Goal: Task Accomplishment & Management: Use online tool/utility

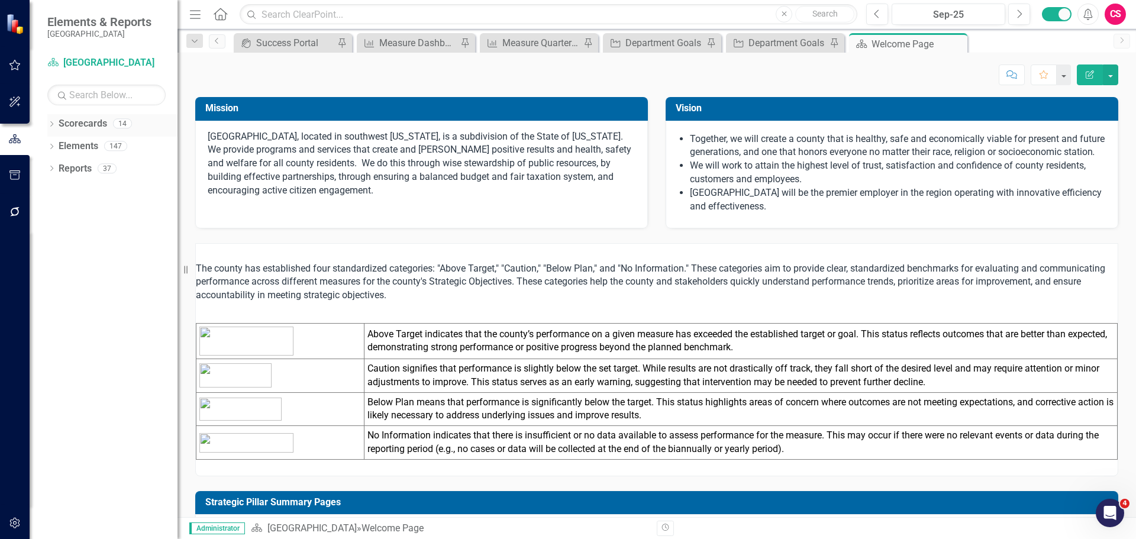
click at [50, 122] on icon "Dropdown" at bounding box center [51, 125] width 8 height 7
click at [62, 142] on div "Dropdown [GEOGRAPHIC_DATA] Community Development Finance General Services Human…" at bounding box center [115, 148] width 124 height 22
click at [57, 143] on icon "Dropdown" at bounding box center [57, 145] width 9 height 7
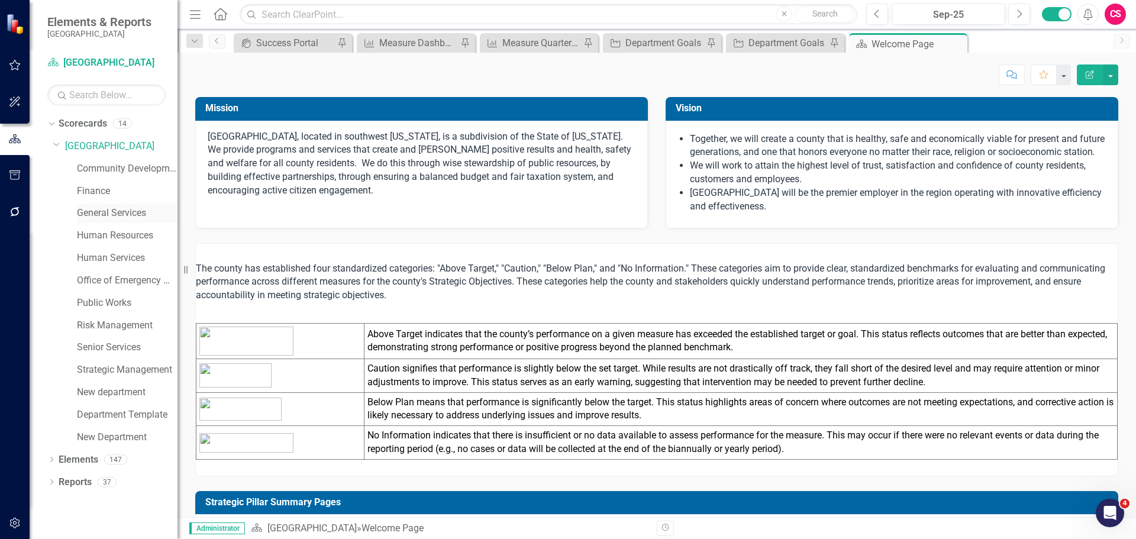
click at [88, 209] on link "General Services" at bounding box center [127, 214] width 101 height 14
click at [89, 216] on link "General Services" at bounding box center [127, 214] width 101 height 14
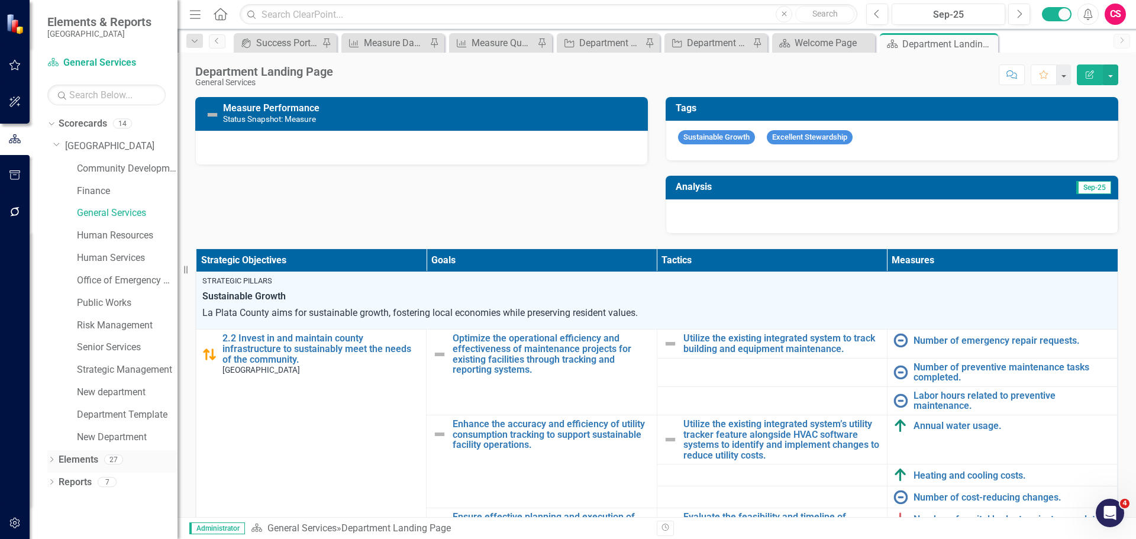
click at [73, 460] on link "Elements" at bounding box center [79, 460] width 40 height 14
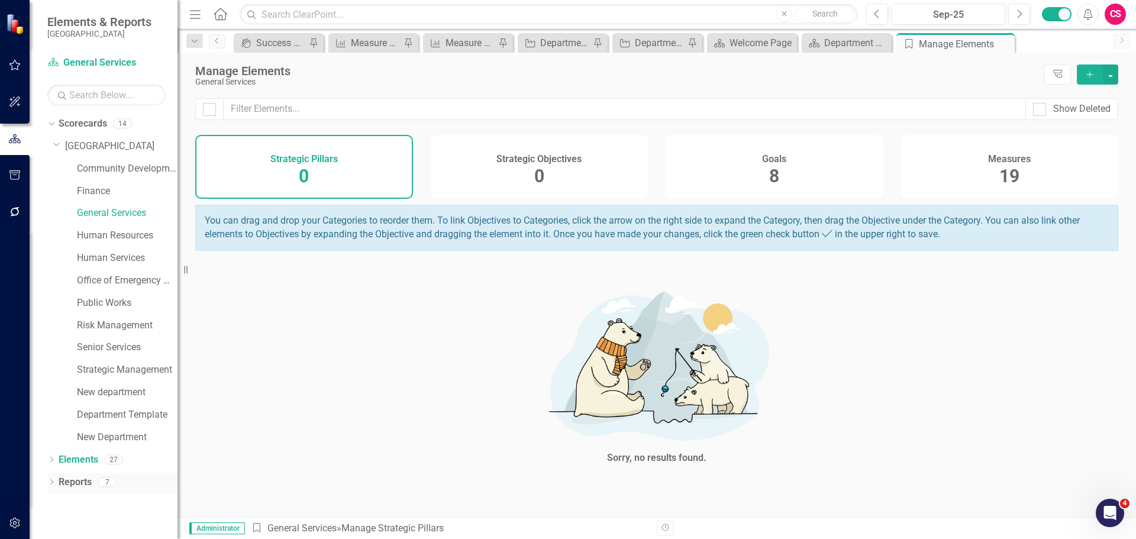
click at [80, 483] on link "Reports" at bounding box center [75, 483] width 33 height 14
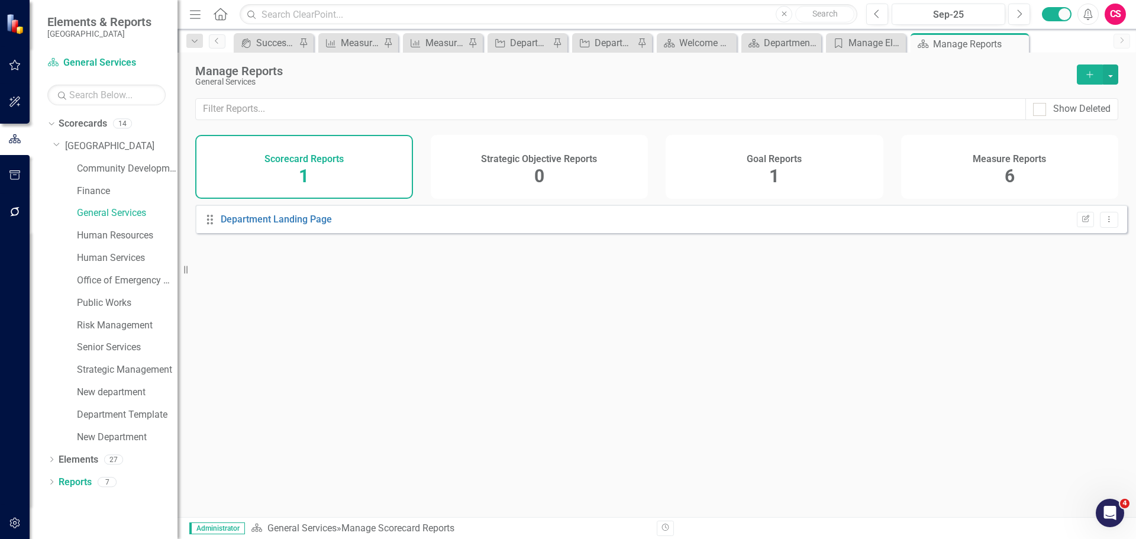
click at [805, 180] on div "Goal Reports 1" at bounding box center [775, 167] width 218 height 64
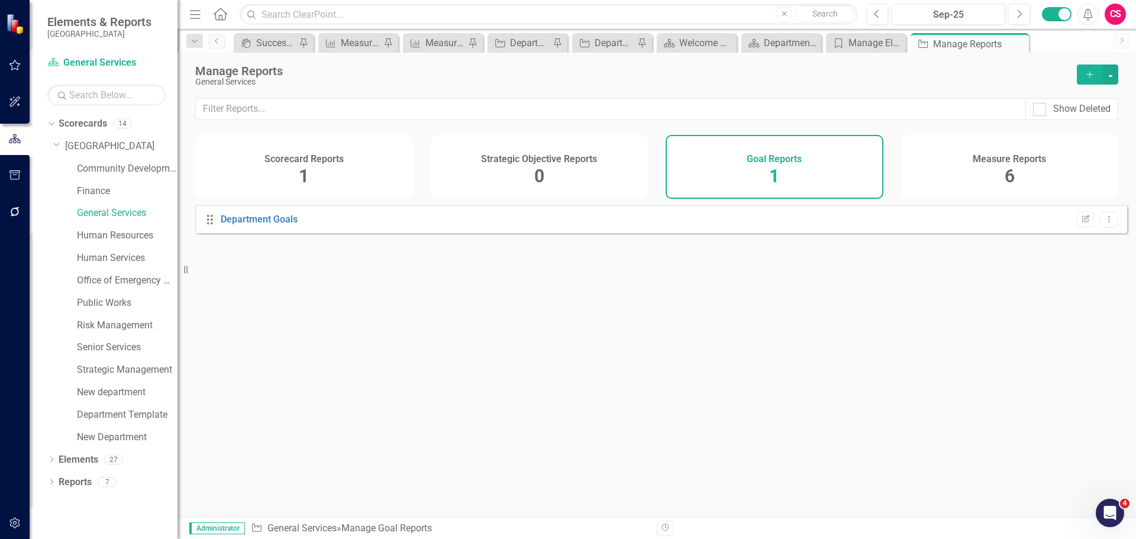
click at [1091, 78] on icon "Add" at bounding box center [1090, 74] width 11 height 8
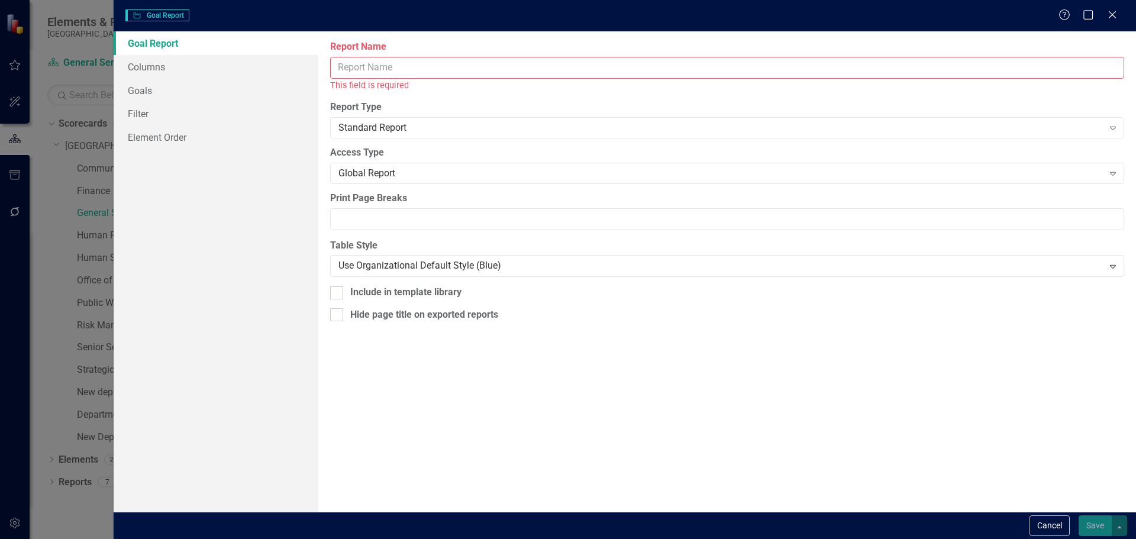
click at [416, 66] on input "Report Name" at bounding box center [727, 68] width 794 height 22
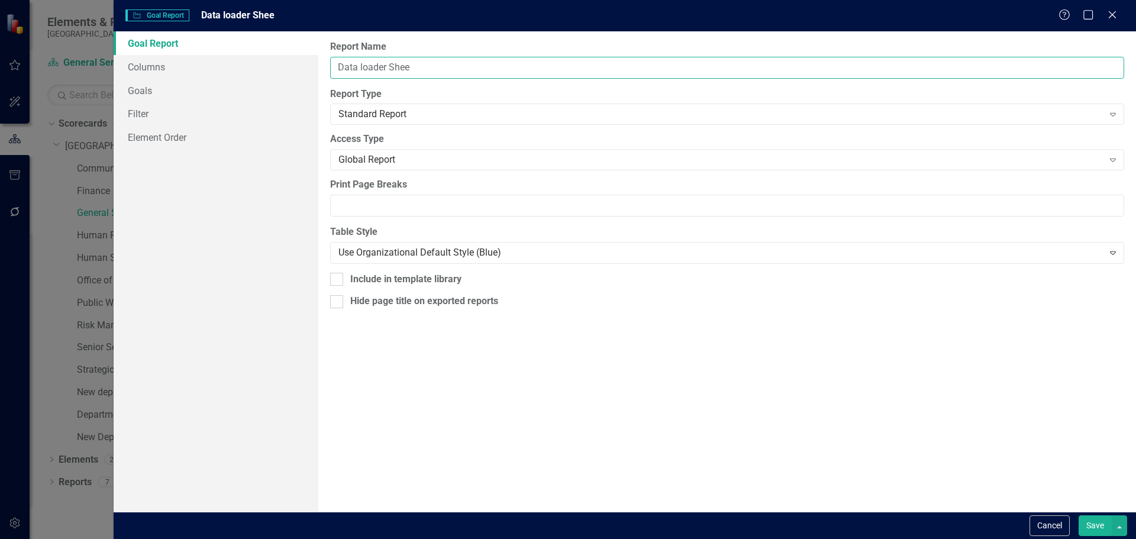
type input "Data loader Sheet"
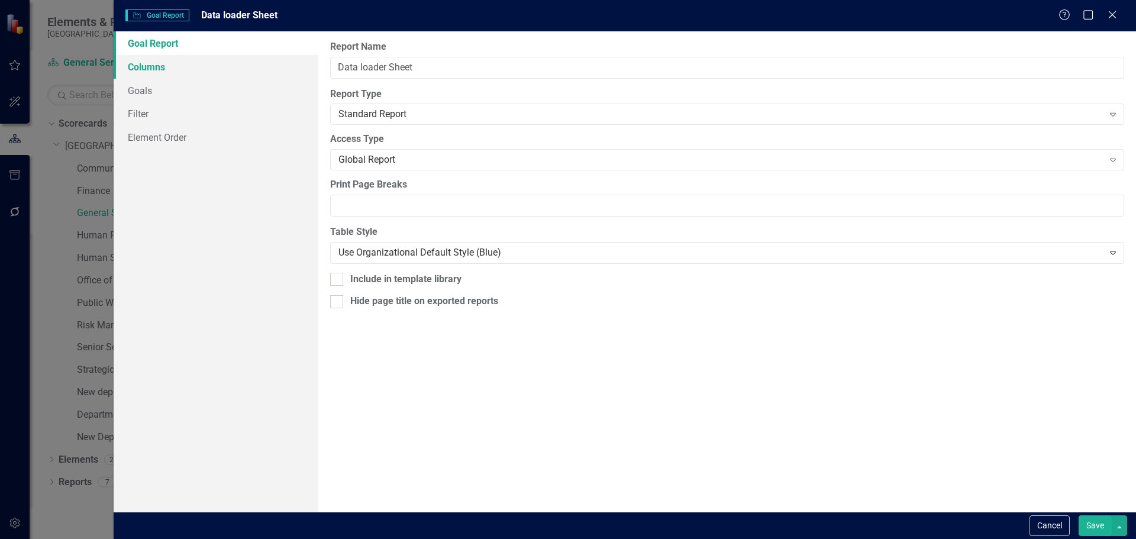
click at [212, 62] on link "Columns" at bounding box center [216, 67] width 205 height 24
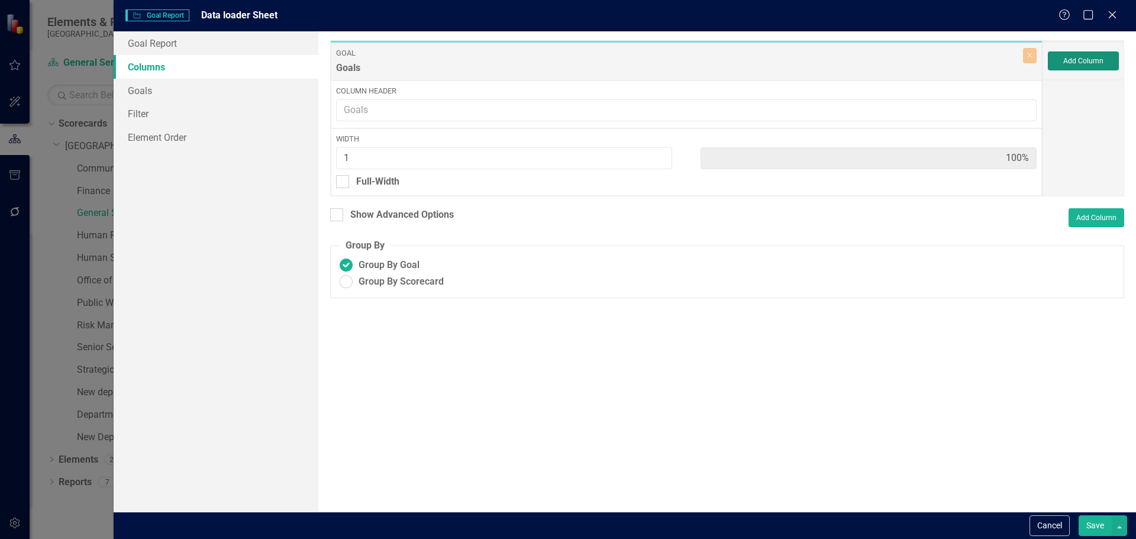
click at [1095, 55] on button "Add Column" at bounding box center [1083, 60] width 71 height 19
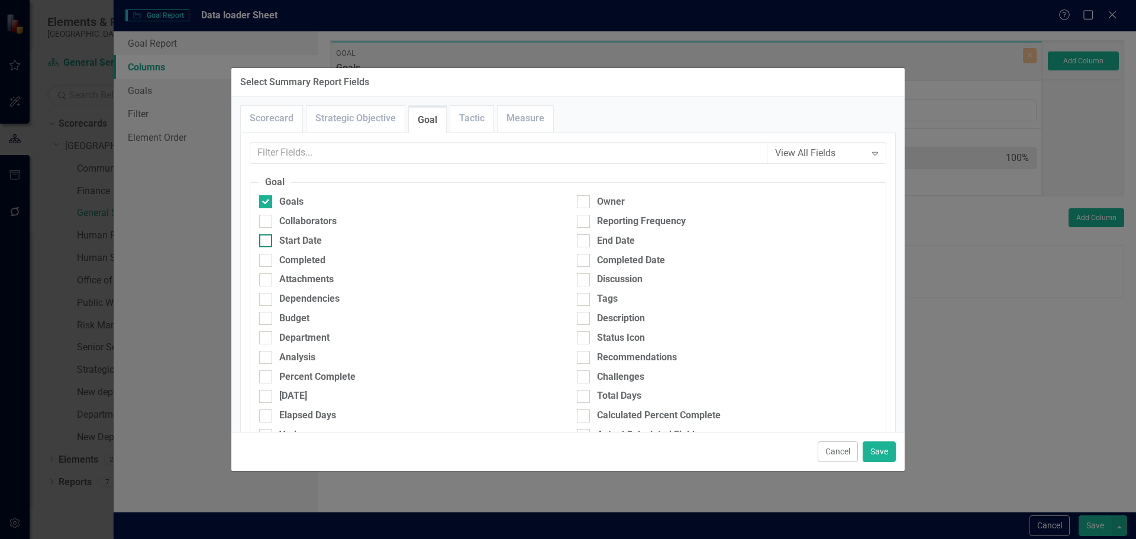
click at [318, 236] on div "Start Date" at bounding box center [300, 241] width 43 height 14
click at [267, 236] on input "Start Date" at bounding box center [263, 238] width 8 height 8
checkbox input "true"
click at [598, 246] on div "End Date" at bounding box center [616, 241] width 38 height 14
click at [585, 242] on input "End Date" at bounding box center [581, 238] width 8 height 8
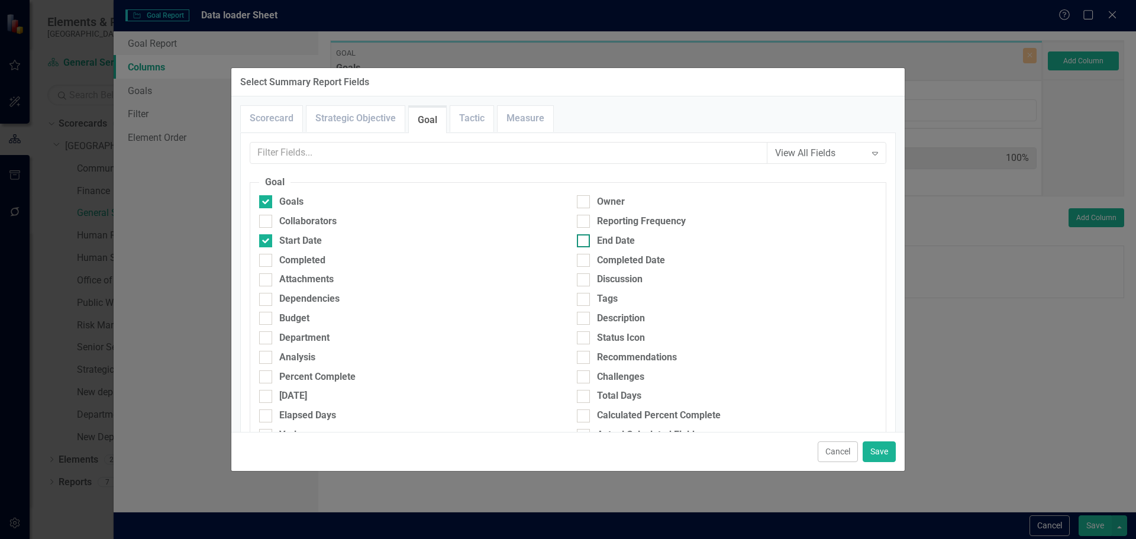
checkbox input "true"
click at [324, 258] on div "Completed" at bounding box center [302, 261] width 46 height 14
click at [267, 258] on input "Completed" at bounding box center [263, 258] width 8 height 8
checkbox input "true"
click at [587, 261] on div "Completed Date" at bounding box center [727, 261] width 300 height 14
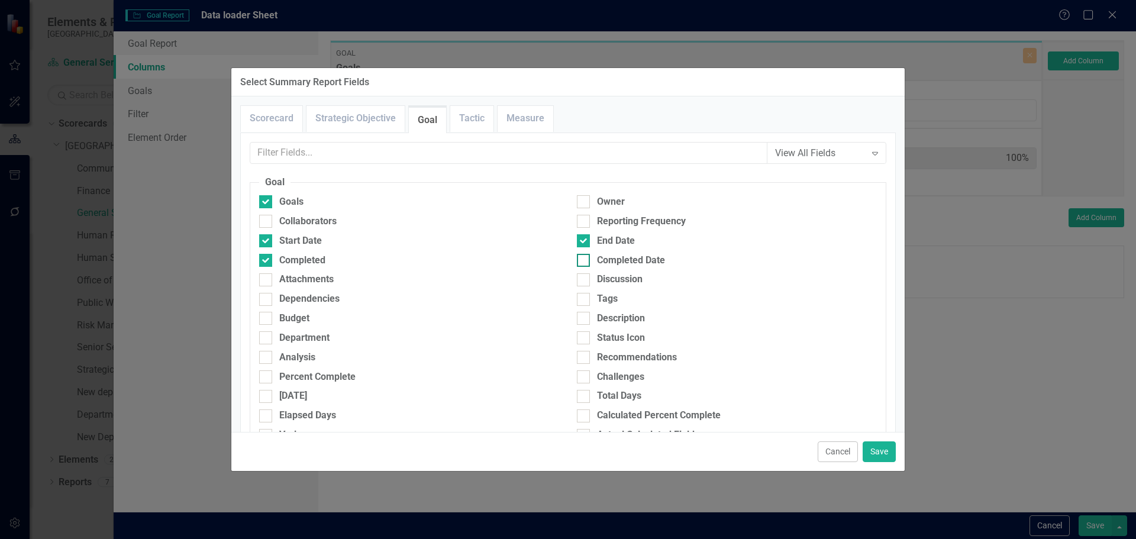
click at [585, 261] on input "Completed Date" at bounding box center [581, 258] width 8 height 8
checkbox input "true"
click at [308, 359] on div "Analysis" at bounding box center [297, 358] width 36 height 14
click at [267, 359] on input "Analysis" at bounding box center [263, 355] width 8 height 8
checkbox input "true"
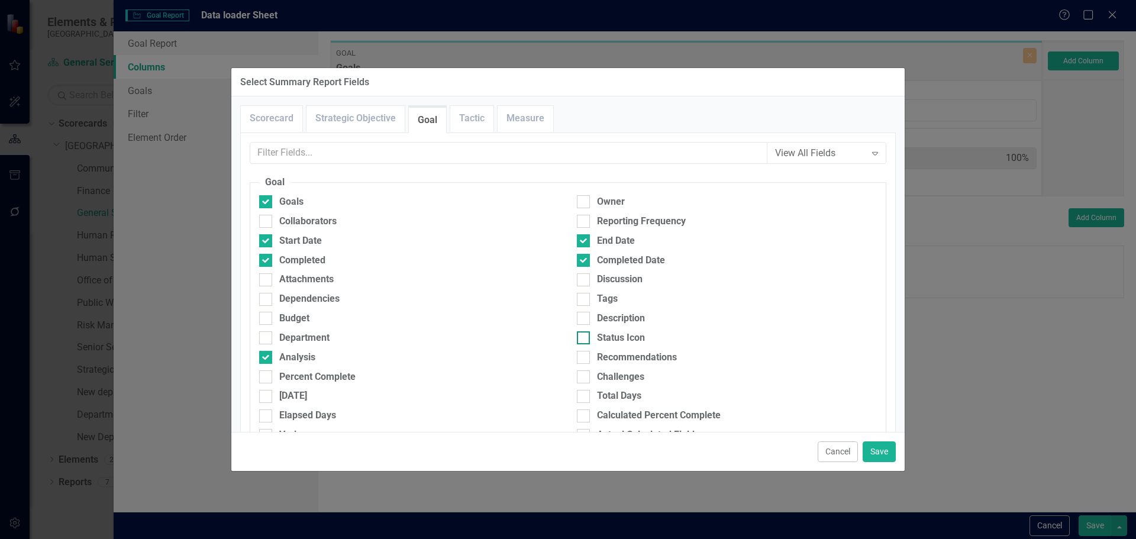
click at [581, 340] on div at bounding box center [583, 337] width 13 height 13
click at [581, 339] on input "Status Icon" at bounding box center [581, 335] width 8 height 8
checkbox input "true"
click at [320, 382] on div "Percent Complete" at bounding box center [317, 377] width 76 height 14
click at [267, 378] on input "Percent Complete" at bounding box center [263, 374] width 8 height 8
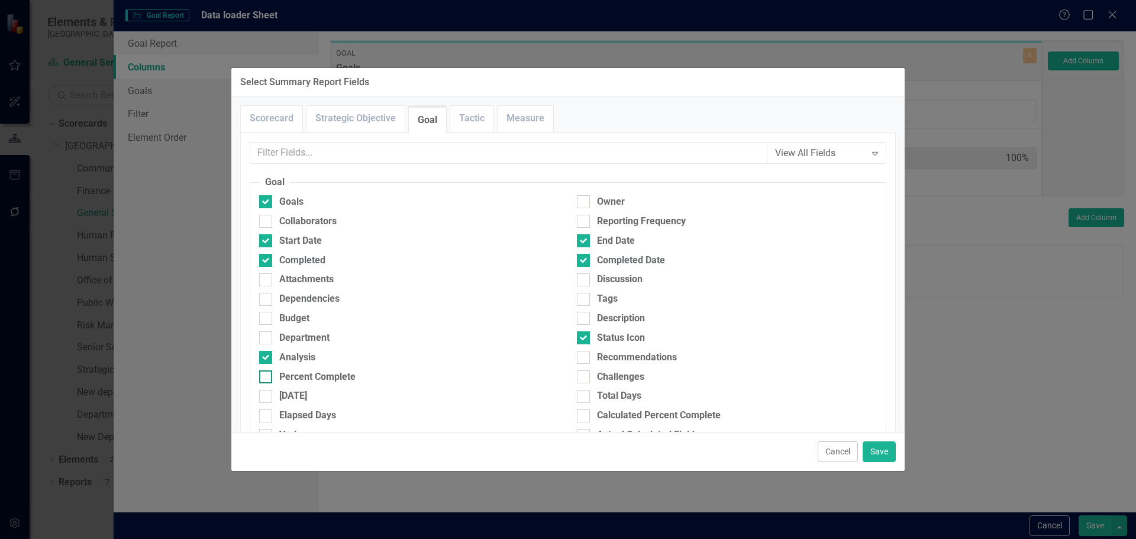
checkbox input "true"
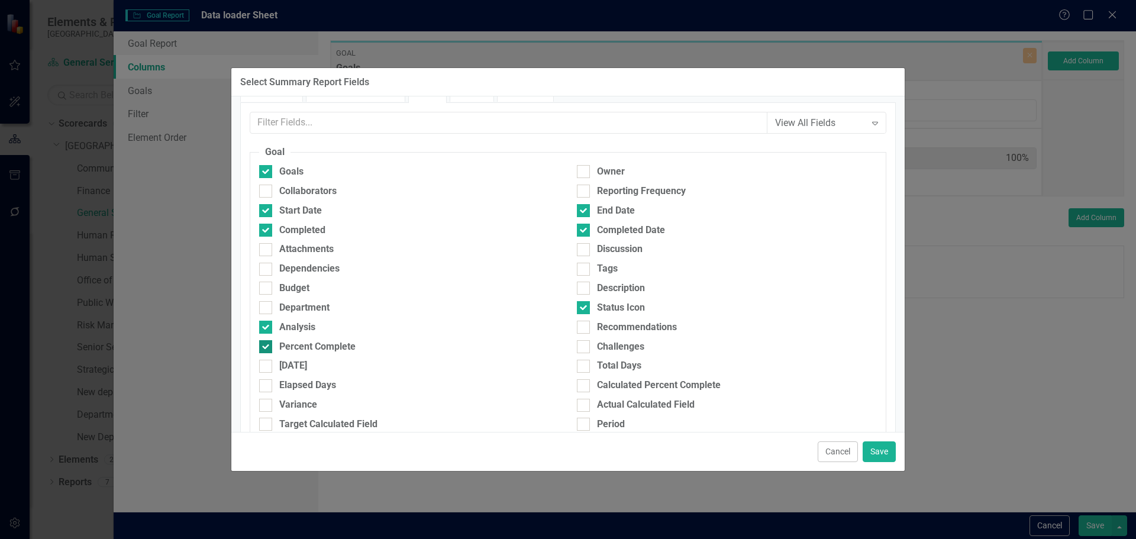
scroll to position [59, 0]
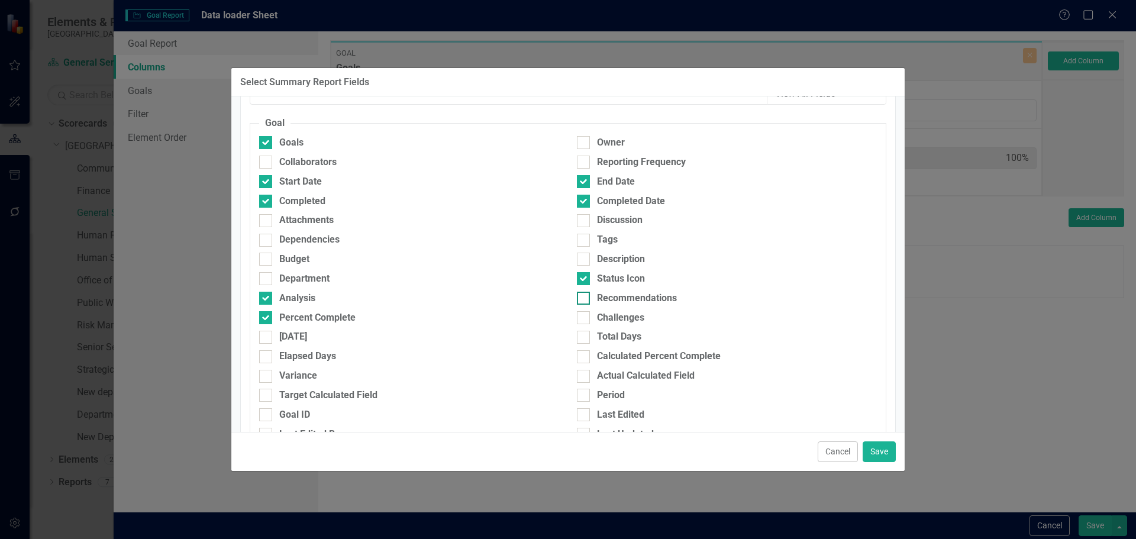
click at [581, 295] on div at bounding box center [583, 298] width 13 height 13
click at [581, 295] on input "Recommendations" at bounding box center [581, 296] width 8 height 8
checkbox input "true"
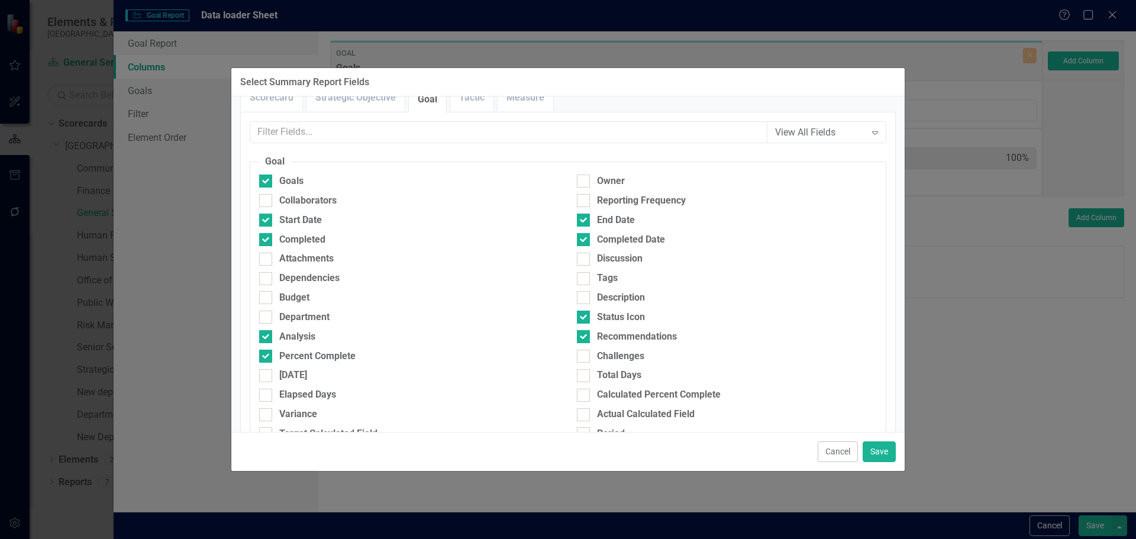
scroll to position [0, 0]
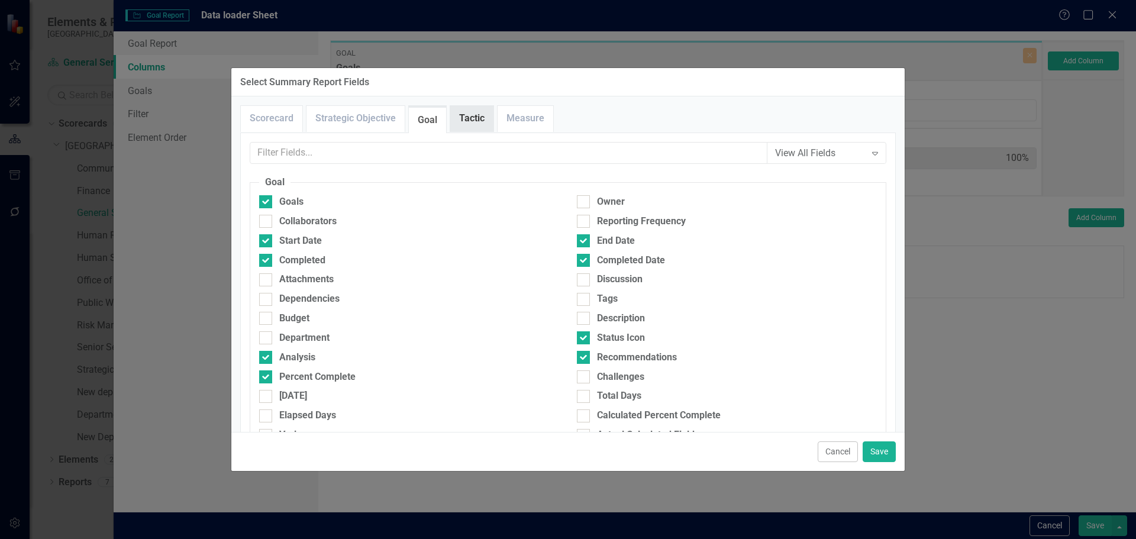
click at [480, 126] on link "Tactic" at bounding box center [471, 118] width 43 height 25
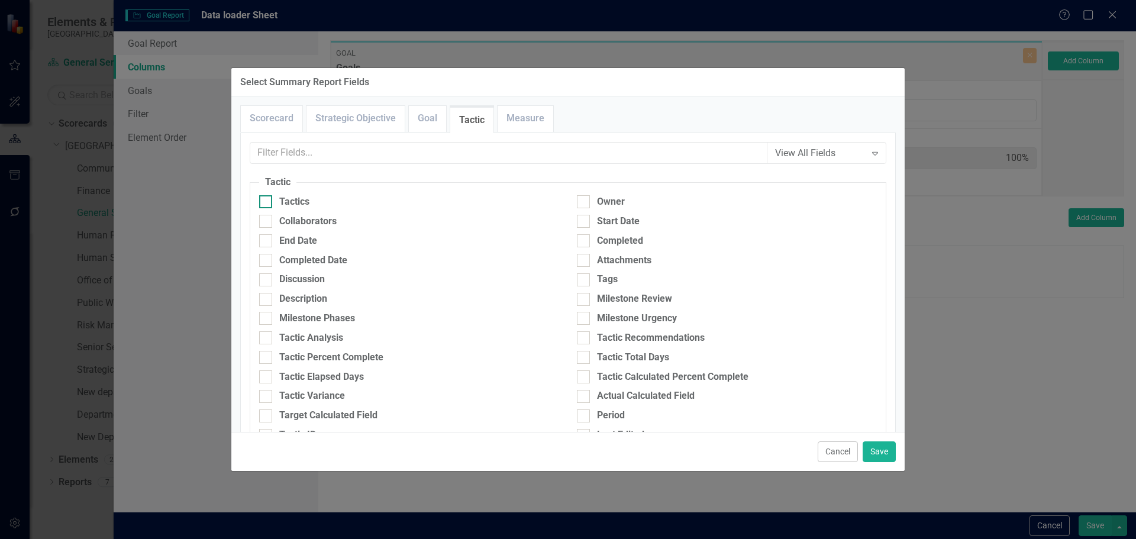
click at [276, 202] on div "Tactics" at bounding box center [409, 202] width 300 height 14
click at [267, 202] on input "Tactics" at bounding box center [263, 199] width 8 height 8
checkbox input "true"
click at [263, 241] on input "End Date" at bounding box center [263, 238] width 8 height 8
checkbox input "true"
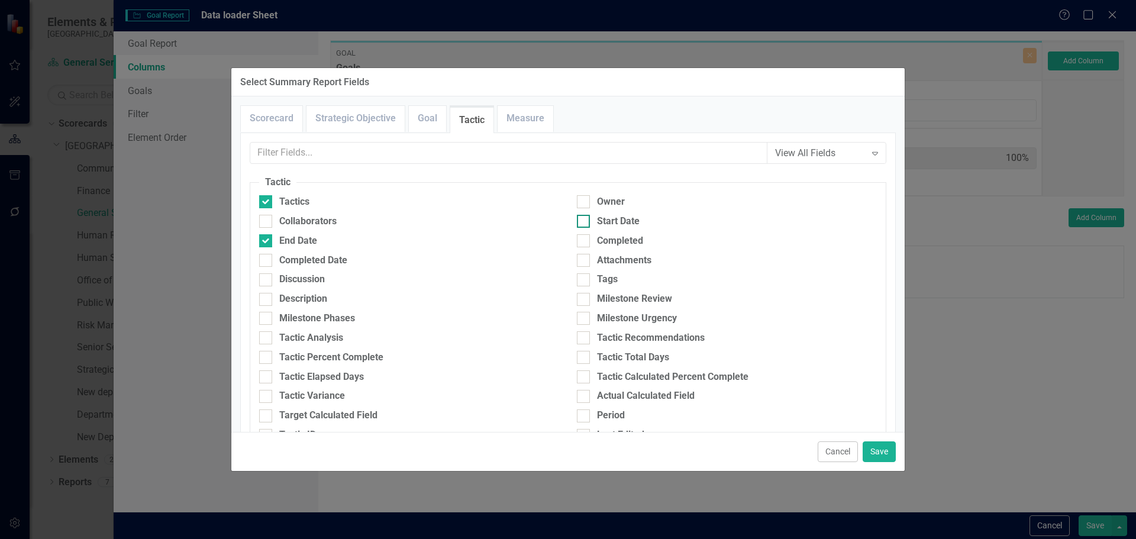
click at [586, 220] on div "Start Date" at bounding box center [727, 222] width 300 height 14
click at [585, 220] on input "Start Date" at bounding box center [581, 219] width 8 height 8
checkbox input "true"
click at [308, 260] on div "Completed Date" at bounding box center [313, 261] width 68 height 14
click at [267, 260] on input "Completed Date" at bounding box center [263, 258] width 8 height 8
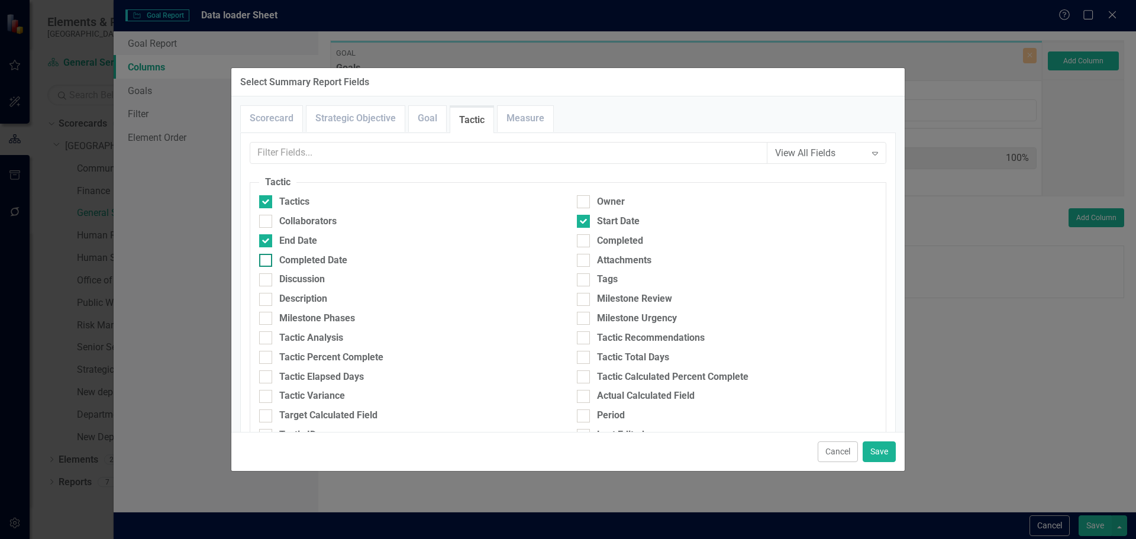
checkbox input "true"
click at [597, 240] on div "Completed" at bounding box center [620, 241] width 46 height 14
click at [585, 240] on input "Completed" at bounding box center [581, 238] width 8 height 8
checkbox input "true"
click at [309, 336] on div "Tactic Analysis" at bounding box center [311, 338] width 64 height 14
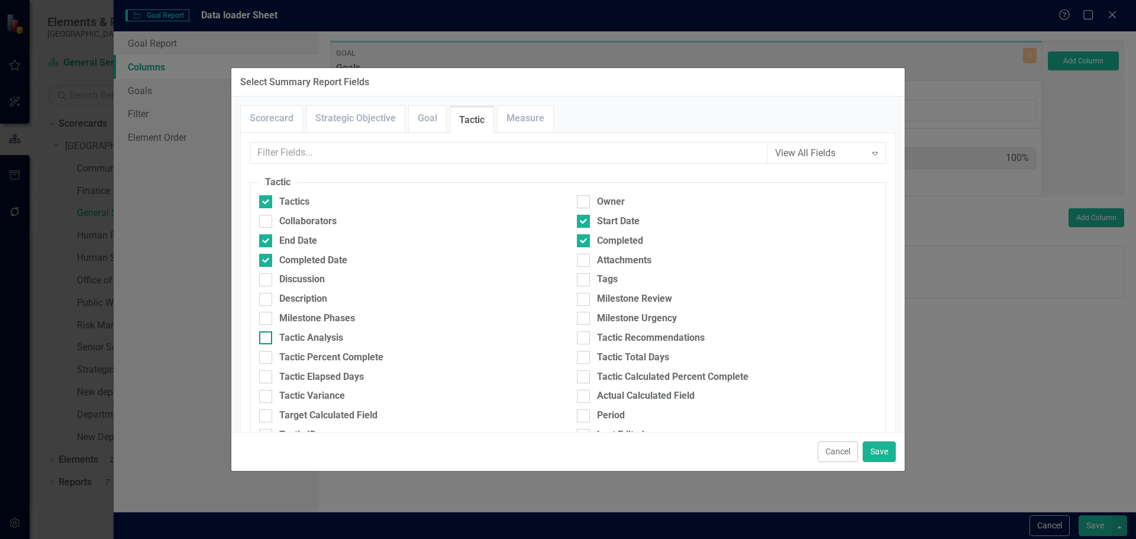
click at [267, 336] on input "Tactic Analysis" at bounding box center [263, 335] width 8 height 8
checkbox input "true"
click at [604, 337] on div "Tactic Recommendations" at bounding box center [651, 338] width 108 height 14
click at [585, 337] on input "Tactic Recommendations" at bounding box center [581, 335] width 8 height 8
checkbox input "true"
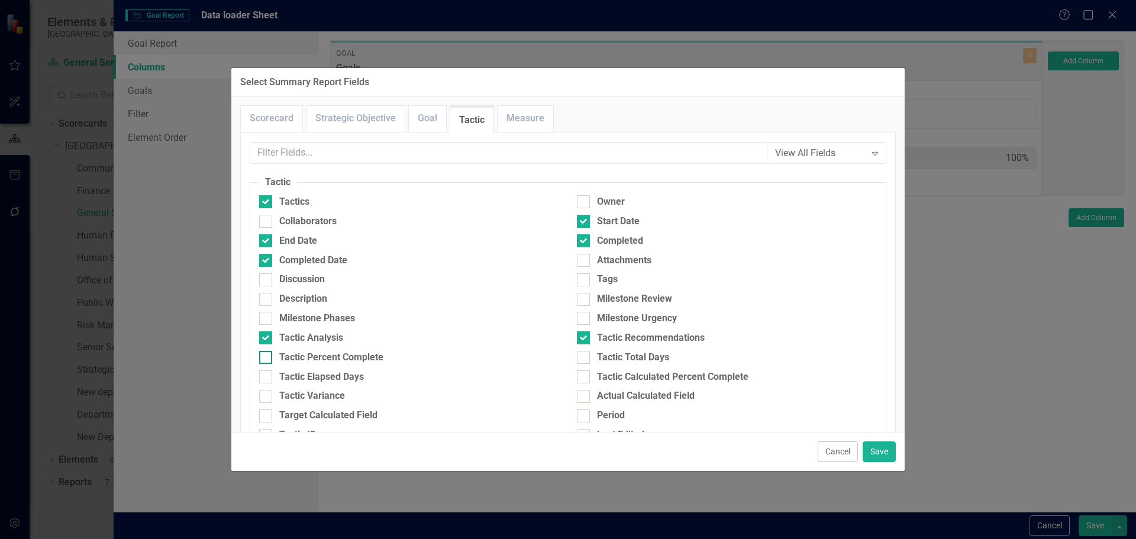
click at [360, 361] on div "Tactic Percent Complete" at bounding box center [331, 358] width 104 height 14
click at [267, 359] on input "Tactic Percent Complete" at bounding box center [263, 355] width 8 height 8
checkbox input "true"
click at [879, 448] on button "Save" at bounding box center [879, 451] width 33 height 21
type input "6%"
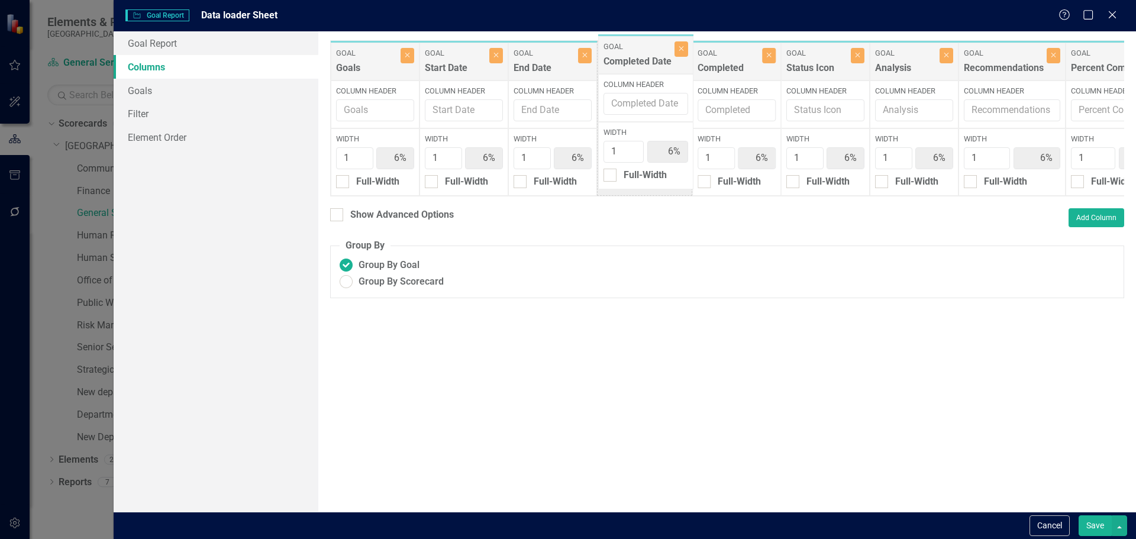
drag, startPoint x: 698, startPoint y: 69, endPoint x: 644, endPoint y: 67, distance: 53.9
click at [630, 59] on div "Goal Goals Close Column Header Width 1 6% Full-Width Goal Start Date Close Colu…" at bounding box center [1153, 118] width 1647 height 156
click at [859, 45] on div "Goal Status Icon Close" at bounding box center [825, 62] width 89 height 38
click at [853, 57] on button "Close" at bounding box center [858, 55] width 14 height 15
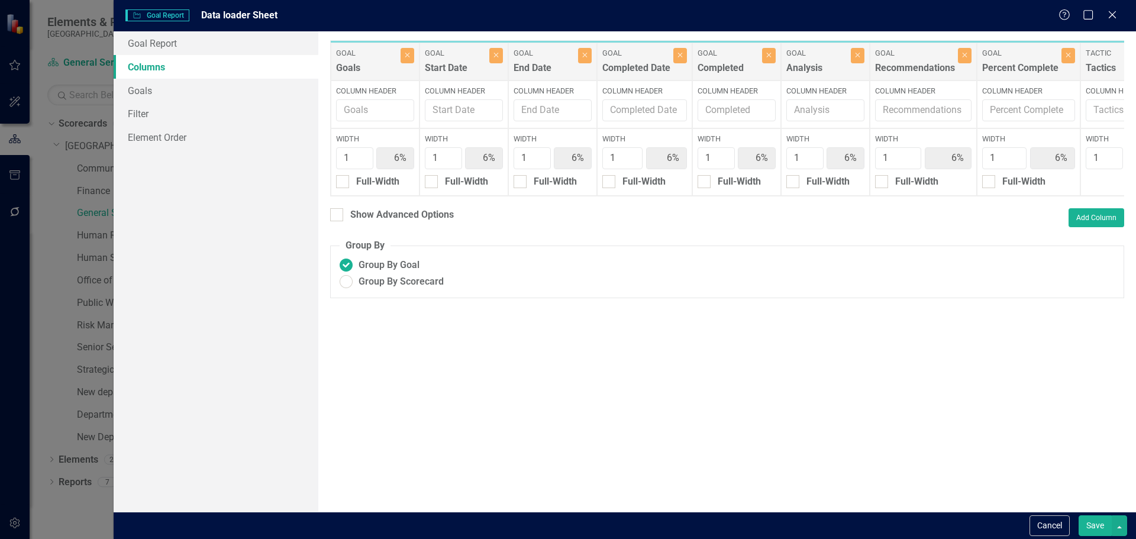
drag, startPoint x: 650, startPoint y: 206, endPoint x: 660, endPoint y: 207, distance: 10.7
click at [660, 207] on div "To add columns to your report, click on the "Select Columns" button below. All …" at bounding box center [727, 271] width 818 height 480
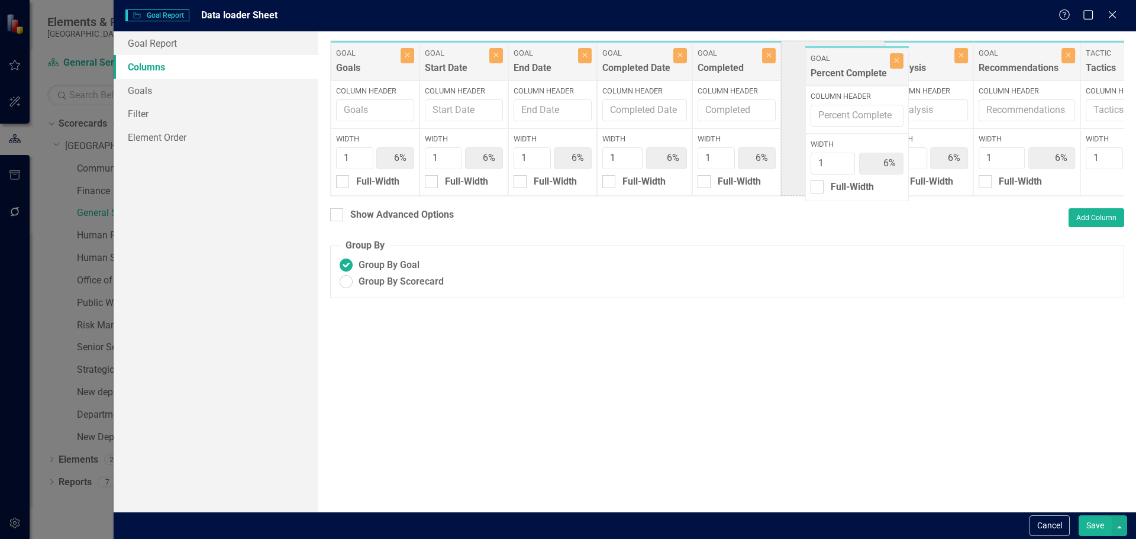
drag, startPoint x: 1034, startPoint y: 66, endPoint x: 860, endPoint y: 71, distance: 174.0
click at [860, 71] on div "Goal Goals Close Column Header Width 1 6% Full-Width Goal Start Date Close Colu…" at bounding box center [1109, 118] width 1559 height 156
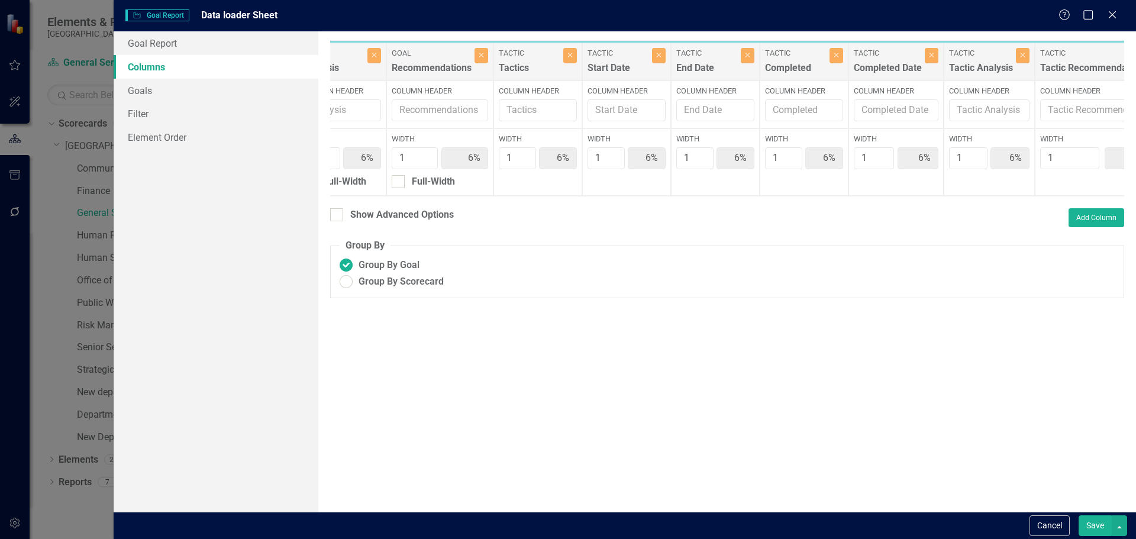
scroll to position [0, 605]
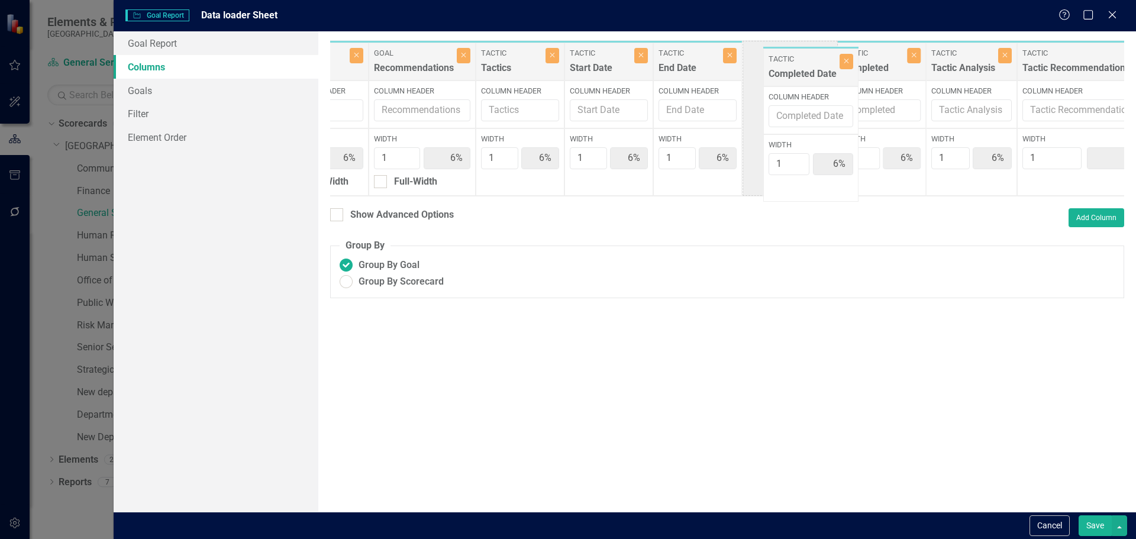
drag, startPoint x: 860, startPoint y: 61, endPoint x: 789, endPoint y: 67, distance: 71.3
click at [789, 67] on div "Goal Goals Close Column Header Width 1 6% Full-Width Goal Start Date Close Colu…" at bounding box center [504, 118] width 1559 height 156
click at [361, 225] on div "Show Advanced Options" at bounding box center [392, 216] width 124 height 17
click at [366, 222] on div "Show Advanced Options" at bounding box center [402, 215] width 104 height 14
click at [338, 216] on input "Show Advanced Options" at bounding box center [334, 212] width 8 height 8
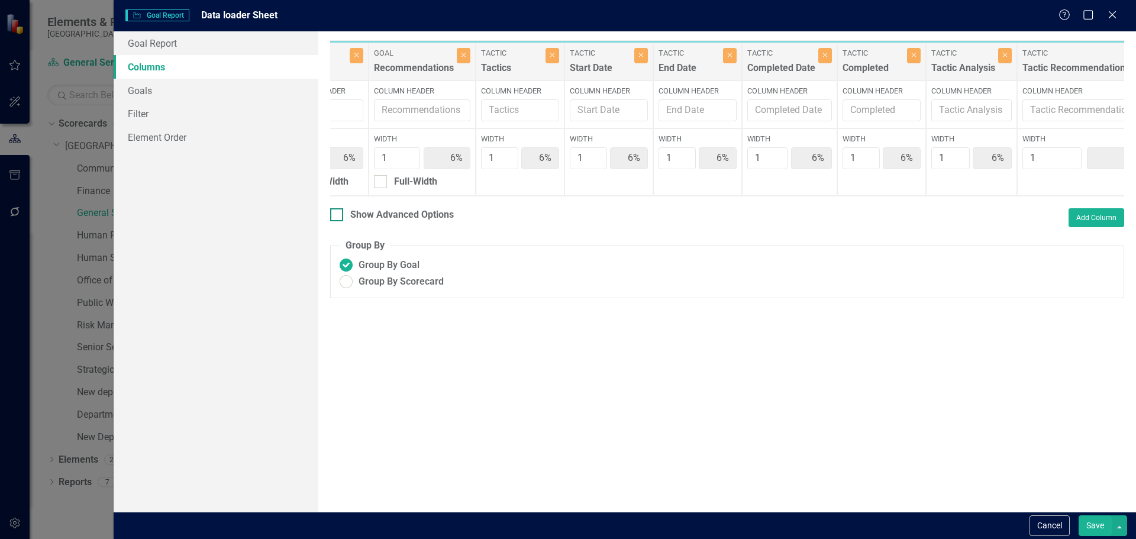
checkbox input "true"
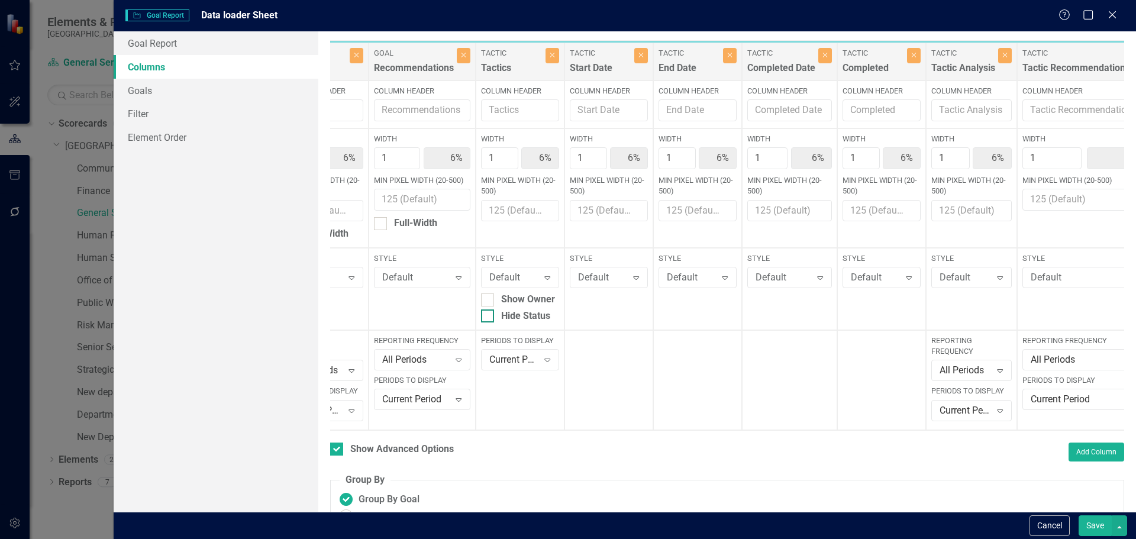
click at [508, 315] on div "Hide Status" at bounding box center [525, 316] width 49 height 14
click at [489, 315] on input "Hide Status" at bounding box center [485, 313] width 8 height 8
checkbox input "true"
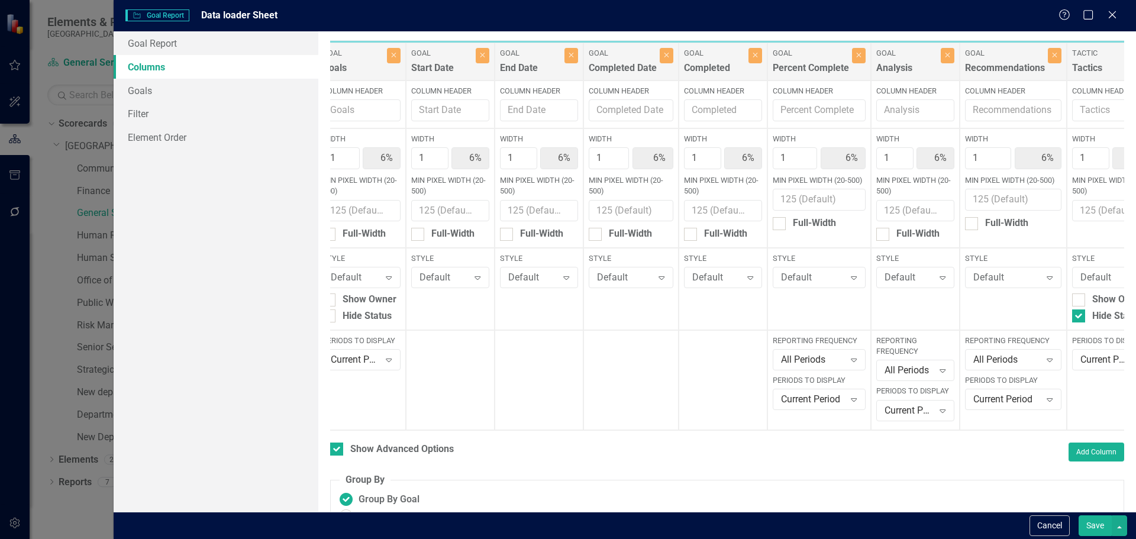
scroll to position [0, 8]
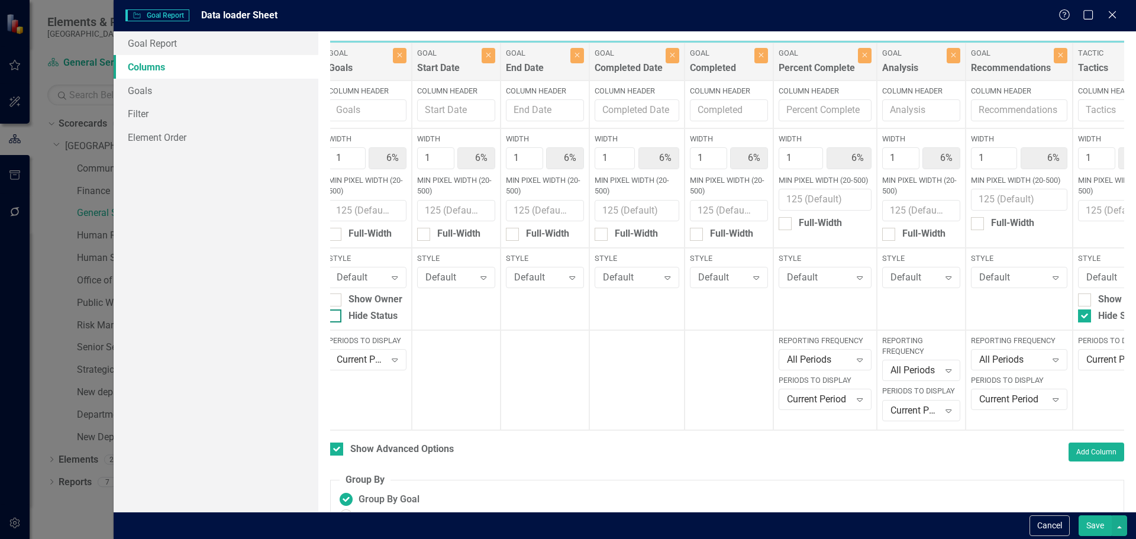
click at [365, 320] on div "Hide Status" at bounding box center [373, 316] width 49 height 14
click at [336, 317] on input "Hide Status" at bounding box center [332, 313] width 8 height 8
checkbox input "true"
click at [1090, 527] on button "Save" at bounding box center [1095, 525] width 33 height 21
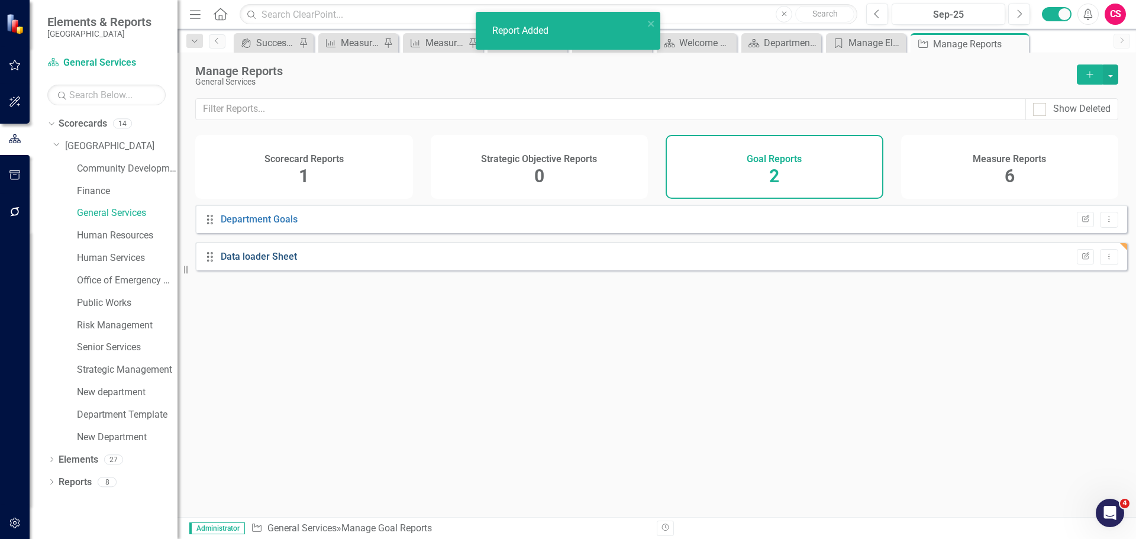
click at [254, 262] on link "Data loader Sheet" at bounding box center [259, 256] width 76 height 11
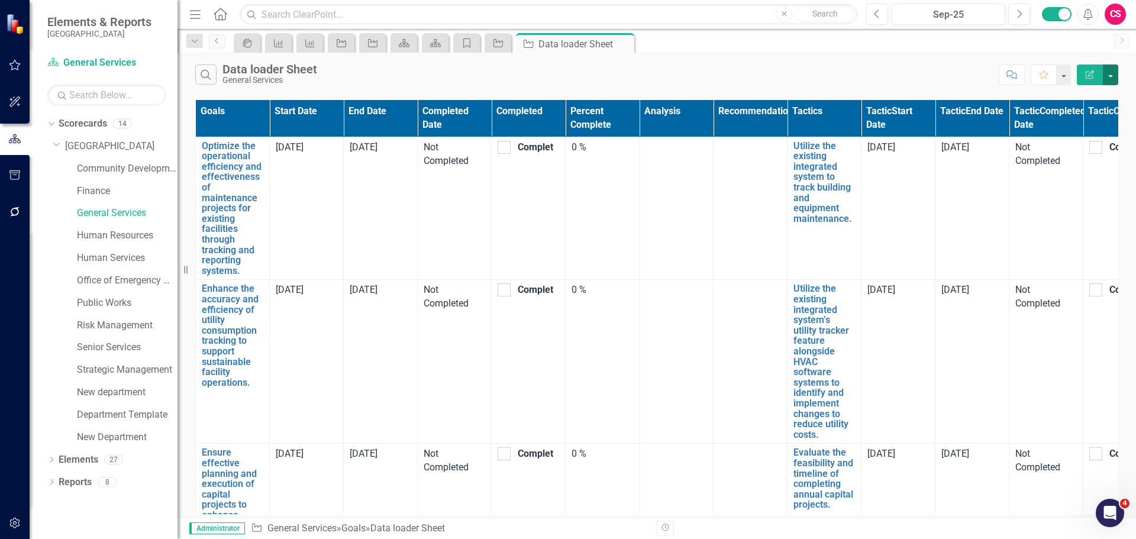
drag, startPoint x: 1114, startPoint y: 75, endPoint x: 1112, endPoint y: 82, distance: 7.5
click at [1114, 75] on button "button" at bounding box center [1110, 74] width 15 height 21
click at [1081, 142] on link "Excel Export to Excel" at bounding box center [1070, 142] width 93 height 22
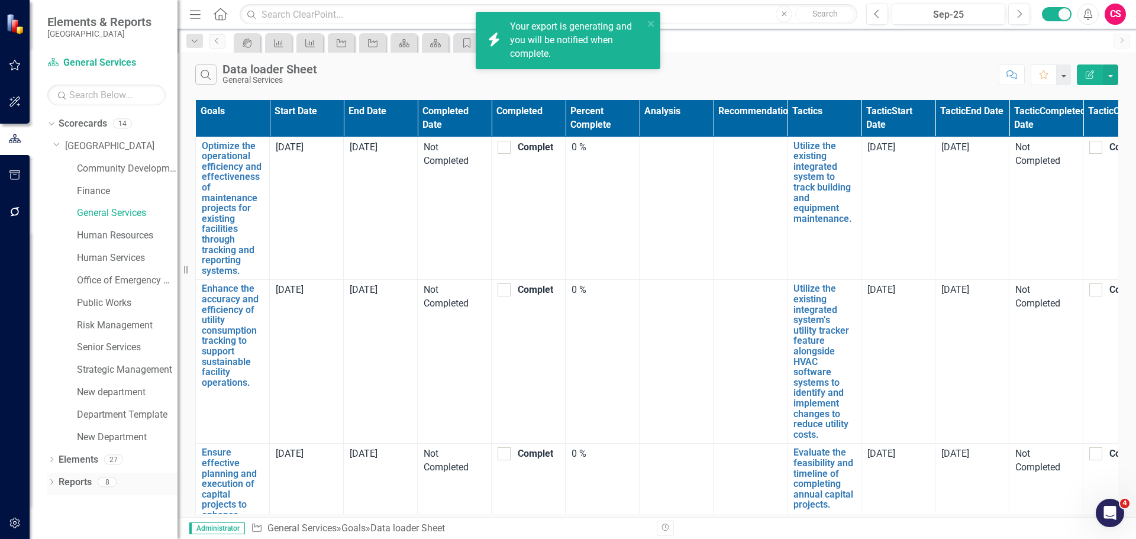
click at [79, 479] on link "Reports" at bounding box center [75, 483] width 33 height 14
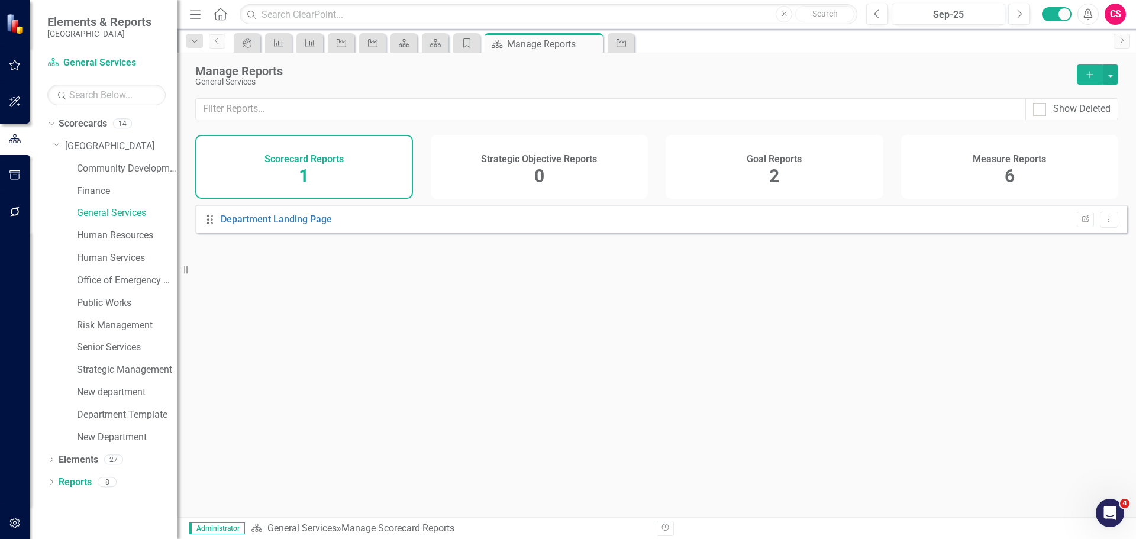
click at [1002, 154] on h4 "Measure Reports" at bounding box center [1009, 159] width 73 height 11
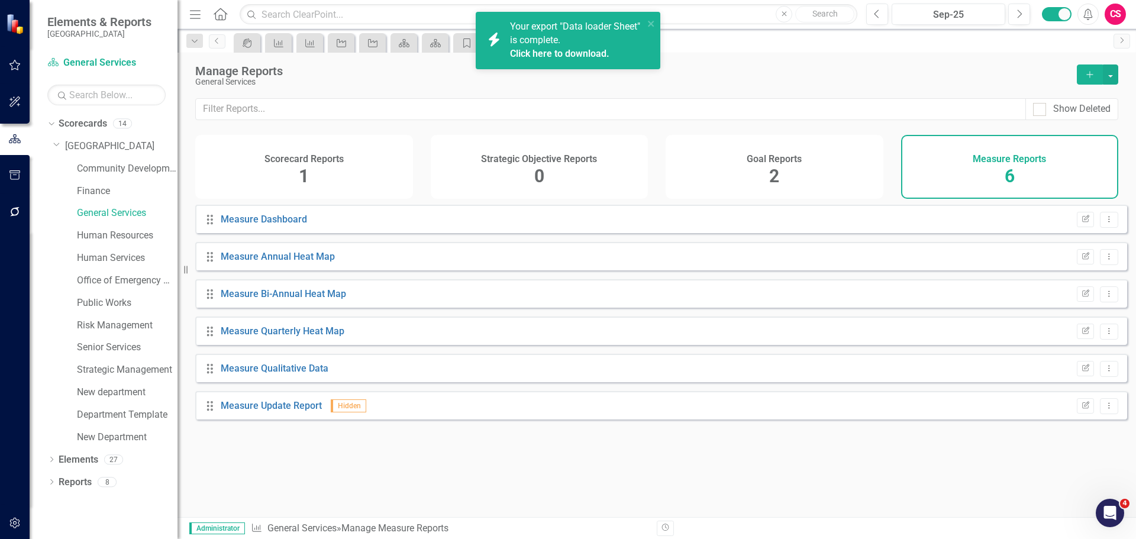
click at [563, 59] on link "Click here to download." at bounding box center [559, 53] width 99 height 11
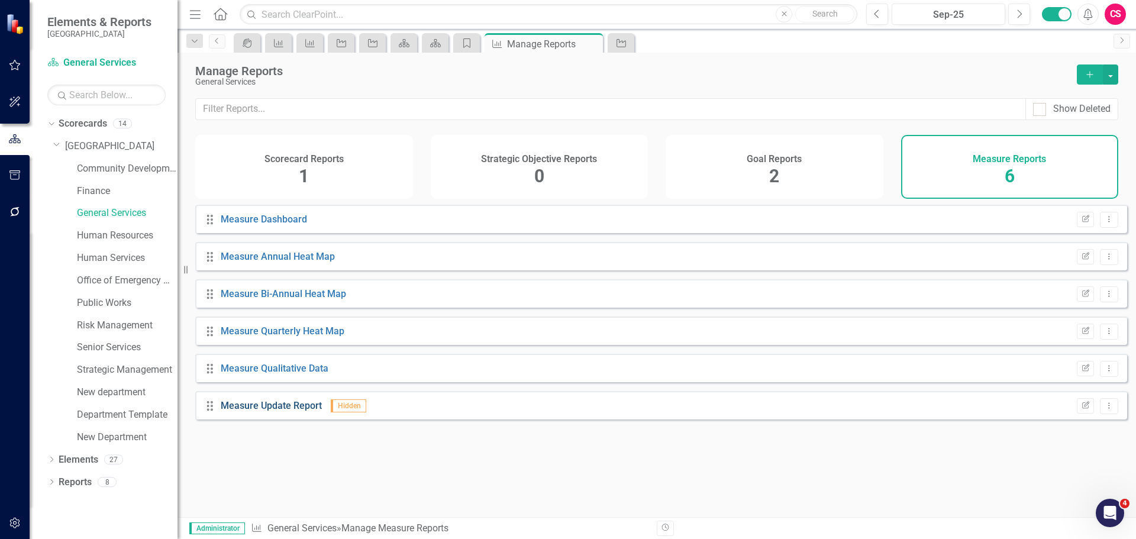
click at [288, 411] on link "Measure Update Report" at bounding box center [271, 405] width 101 height 11
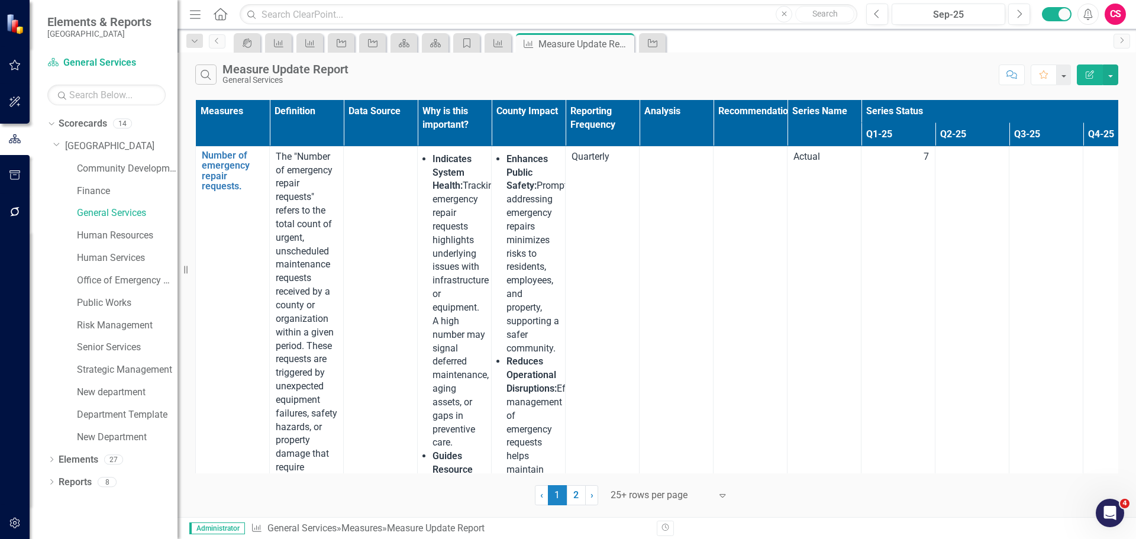
scroll to position [0, 48]
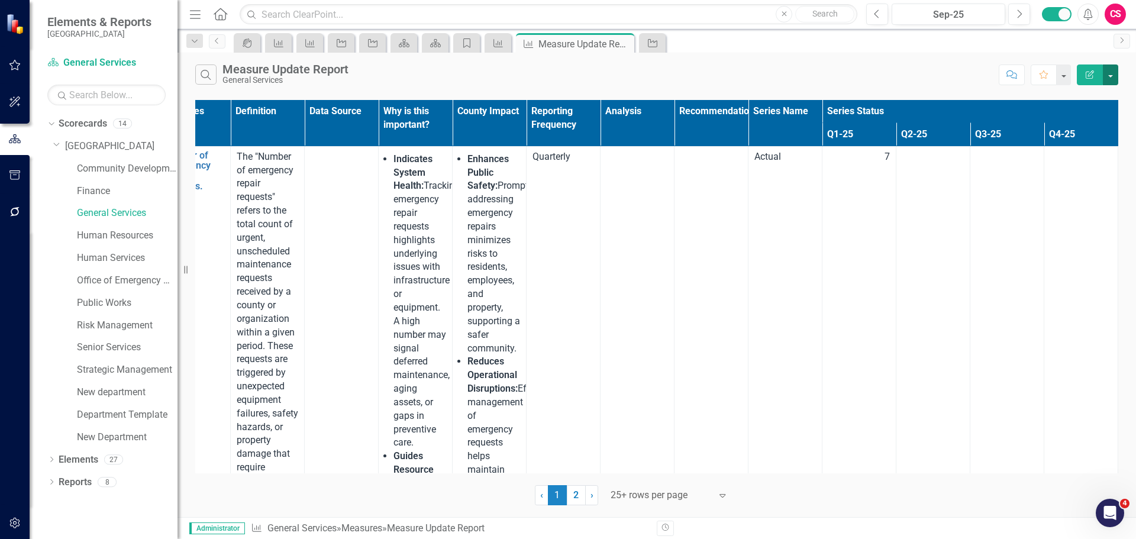
click at [1108, 79] on button "button" at bounding box center [1110, 74] width 15 height 21
click at [1072, 135] on link "Excel Export to Excel" at bounding box center [1070, 142] width 93 height 22
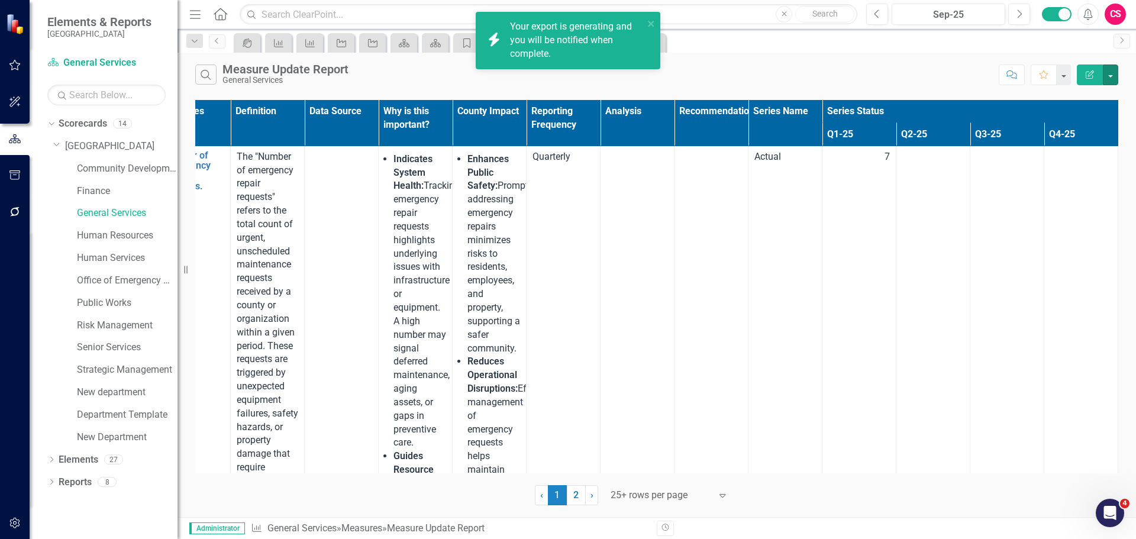
scroll to position [0, 0]
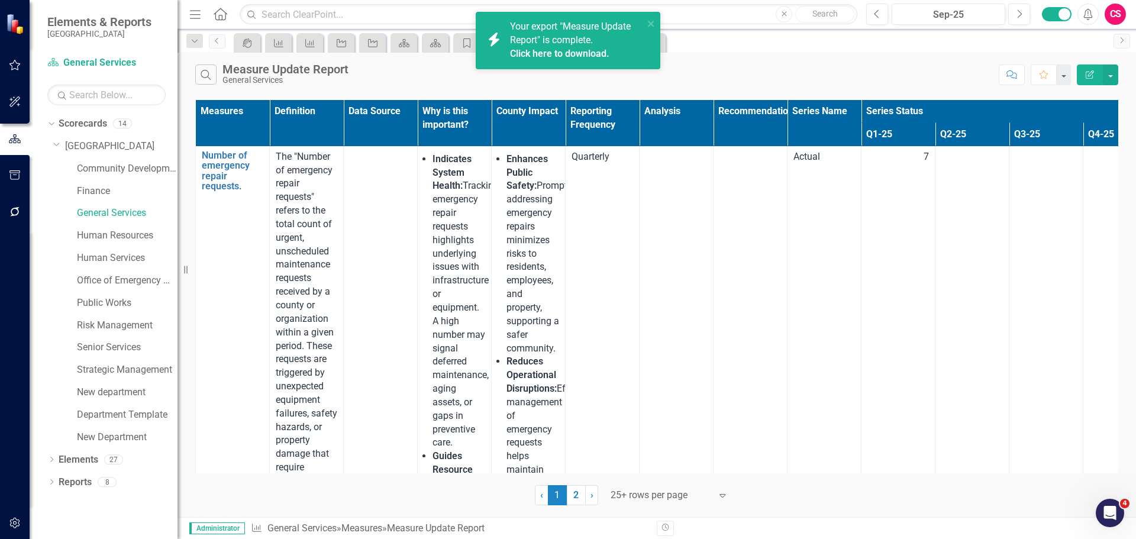
click at [559, 55] on link "Click here to download." at bounding box center [559, 53] width 99 height 11
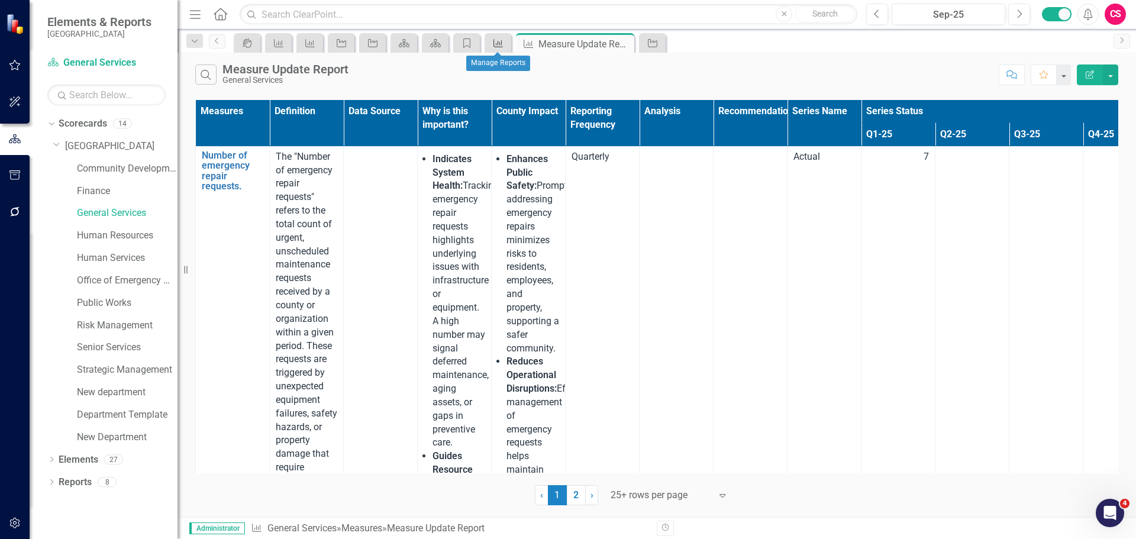
click at [502, 47] on icon "Measure" at bounding box center [498, 42] width 12 height 9
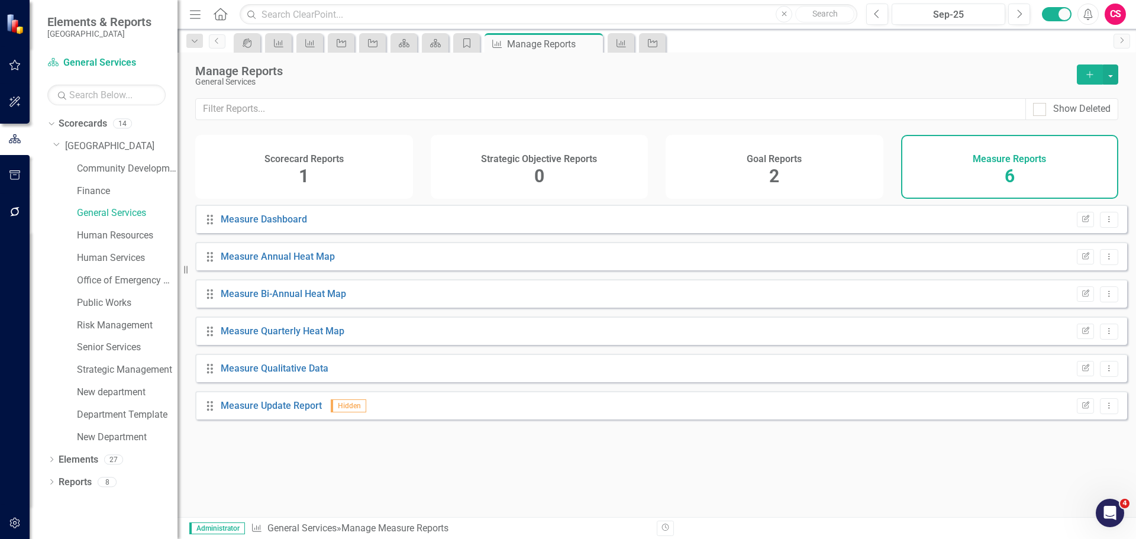
click at [818, 177] on div "Goal Reports 2" at bounding box center [775, 167] width 218 height 64
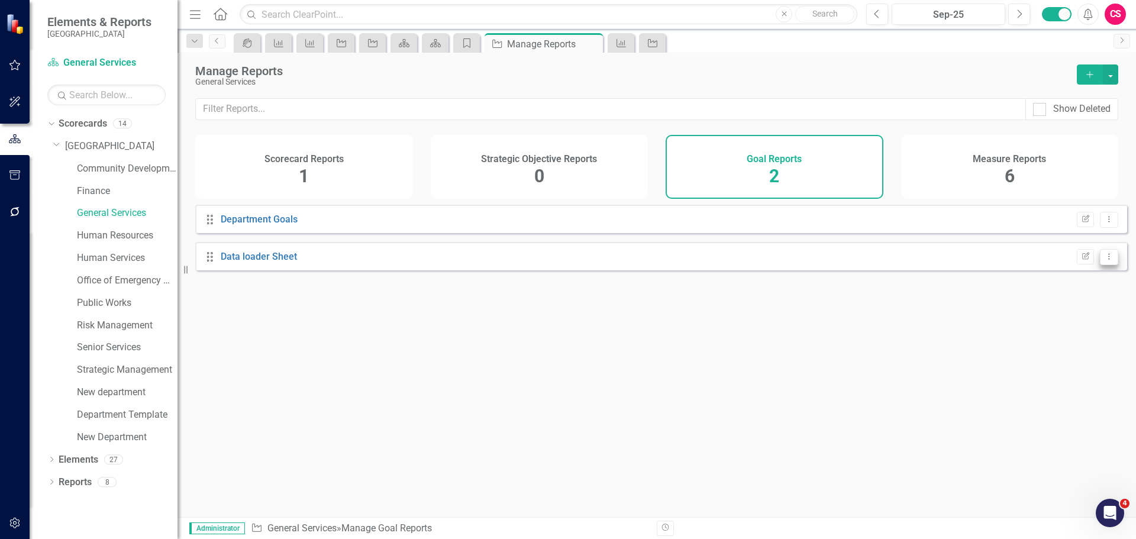
click at [1104, 260] on icon "Dropdown Menu" at bounding box center [1109, 257] width 10 height 8
click at [1053, 344] on link "Trash Delete Report" at bounding box center [1060, 351] width 98 height 22
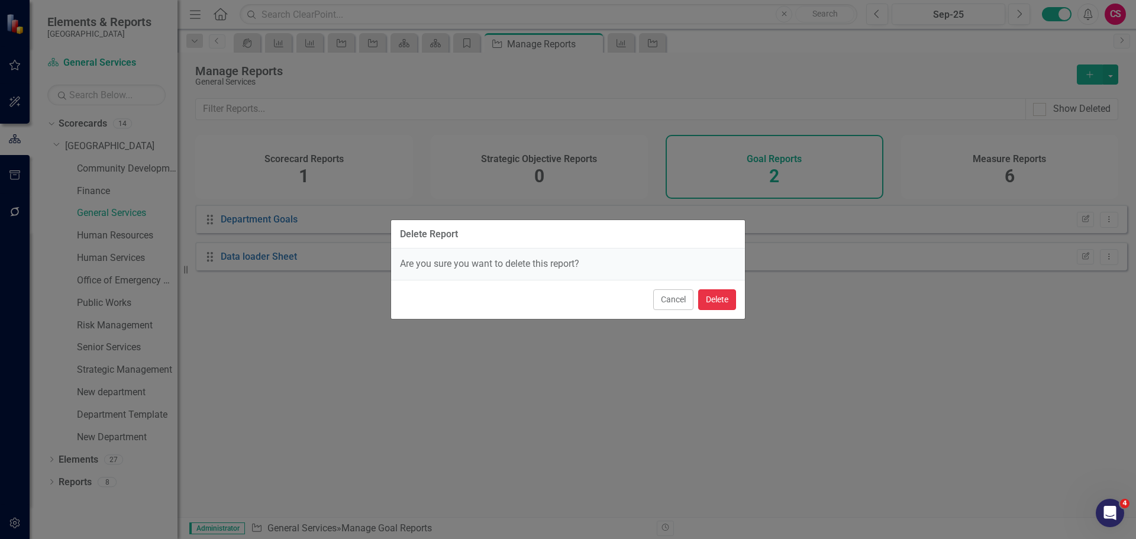
click at [711, 294] on button "Delete" at bounding box center [717, 299] width 38 height 21
